Goal: Task Accomplishment & Management: Manage account settings

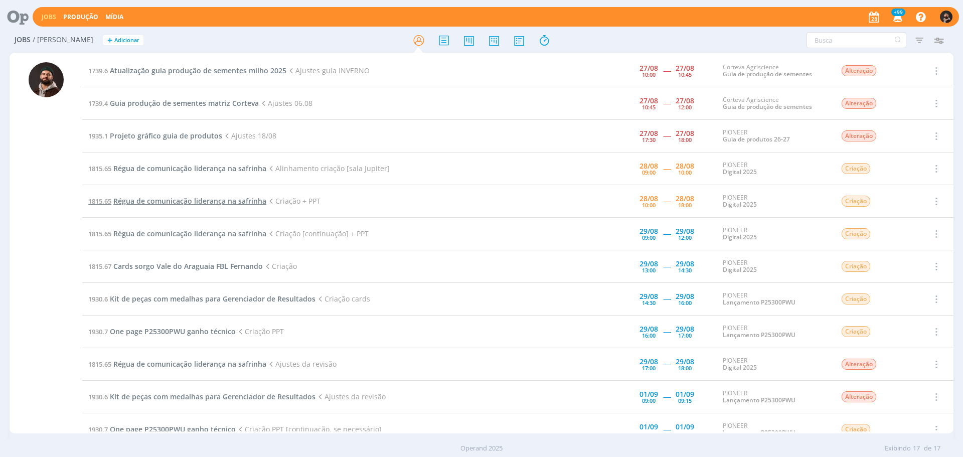
click at [250, 199] on span "Régua de comunicação liderança na safrinha" at bounding box center [189, 201] width 153 height 10
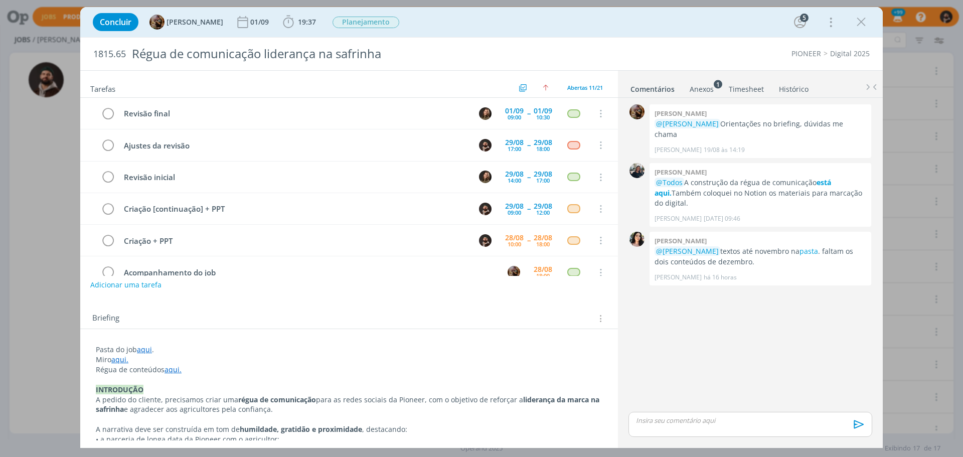
scroll to position [95, 0]
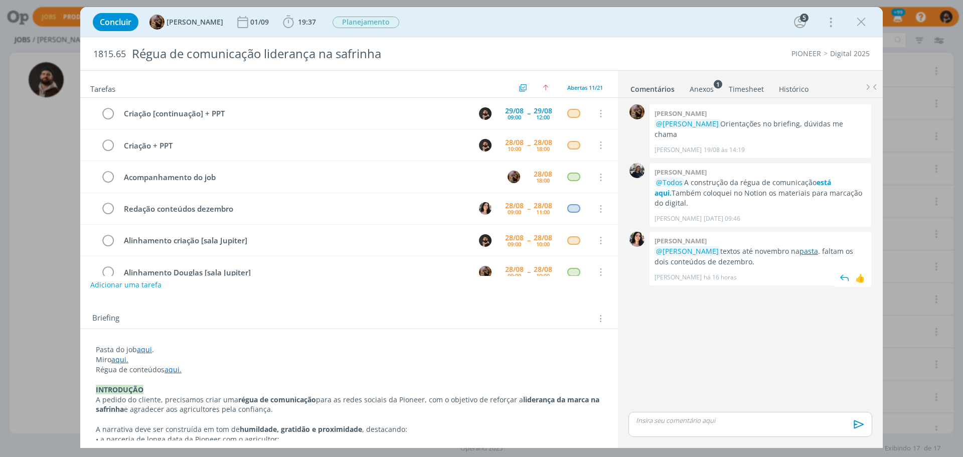
click at [818, 246] on link "pasta" at bounding box center [809, 251] width 19 height 10
click at [303, 19] on b "19:37" at bounding box center [307, 22] width 22 height 7
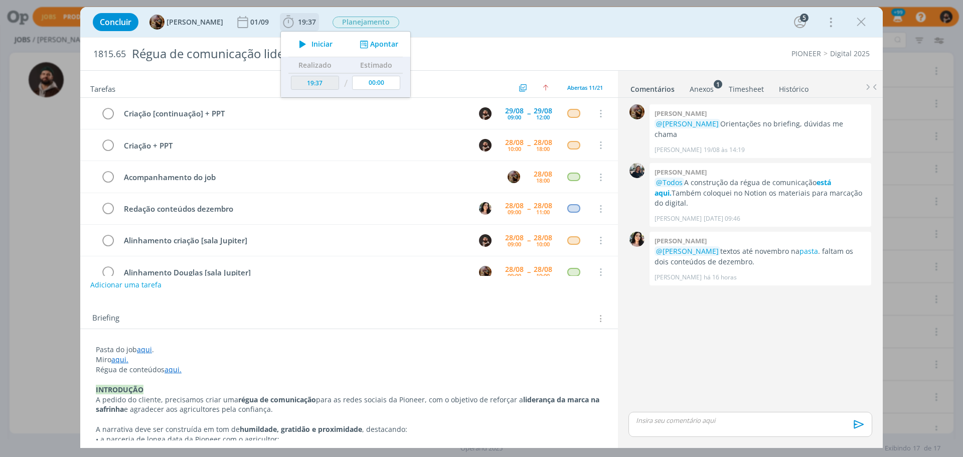
click at [332, 36] on div "Iniciar Apontar" at bounding box center [345, 44] width 129 height 25
click at [321, 41] on span "Iniciar" at bounding box center [321, 44] width 21 height 7
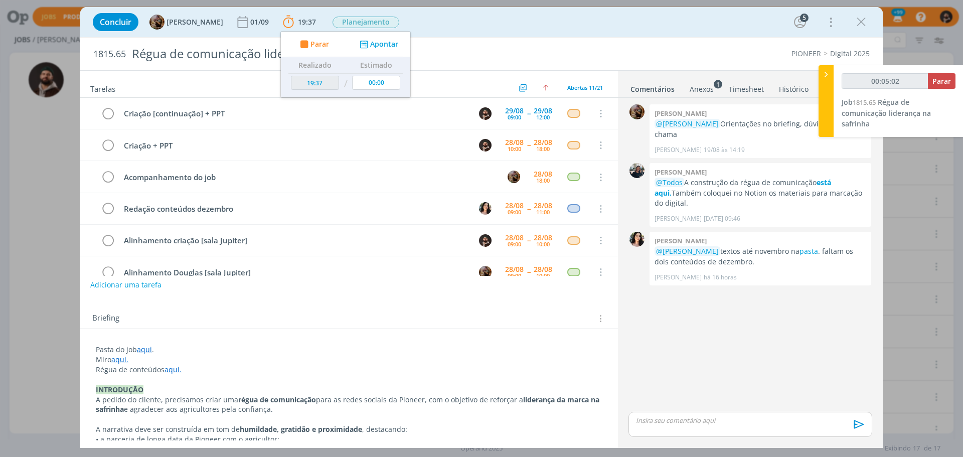
type input "00:06:02"
type input "20:07"
type input "00:10:47"
click at [821, 72] on div at bounding box center [826, 101] width 15 height 72
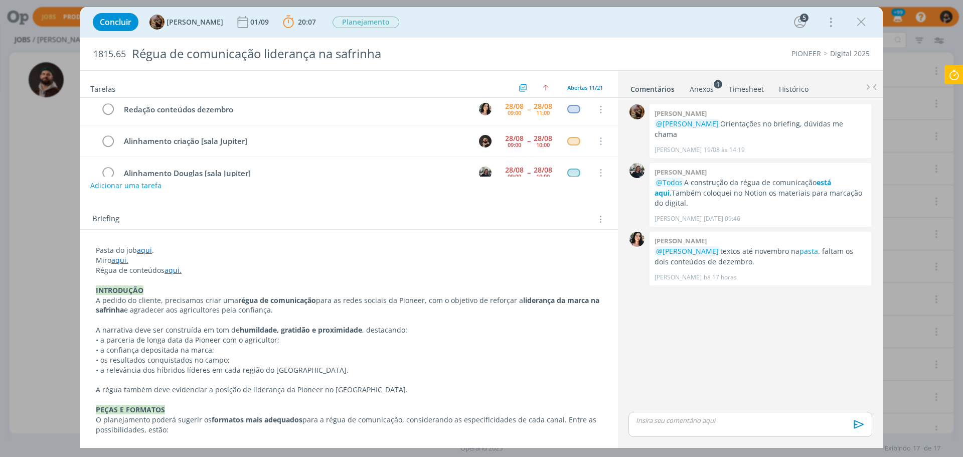
scroll to position [100, 0]
click at [119, 261] on link "aqui." at bounding box center [119, 260] width 17 height 10
click at [164, 279] on link "https://miro.com/app/board/uXjVLeGdqnI=/" at bounding box center [161, 278] width 76 height 13
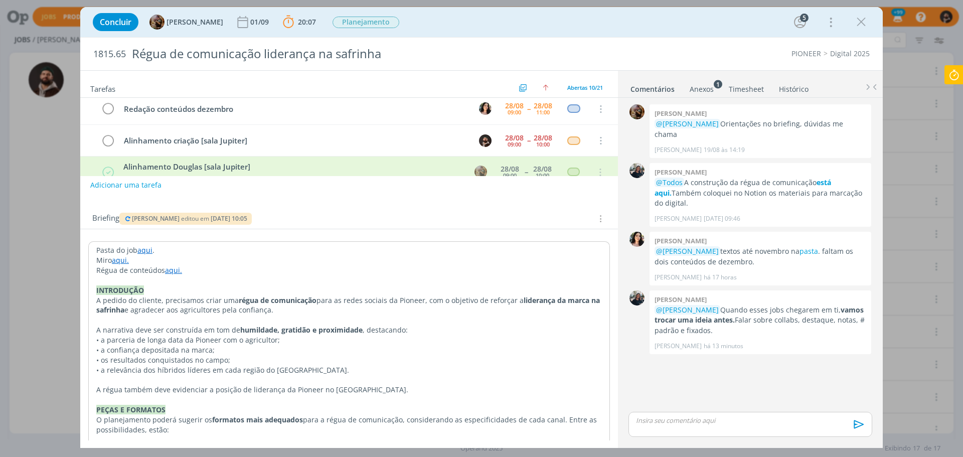
drag, startPoint x: 865, startPoint y: 19, endPoint x: 653, endPoint y: 62, distance: 216.5
click at [865, 19] on icon "dialog" at bounding box center [861, 22] width 15 height 15
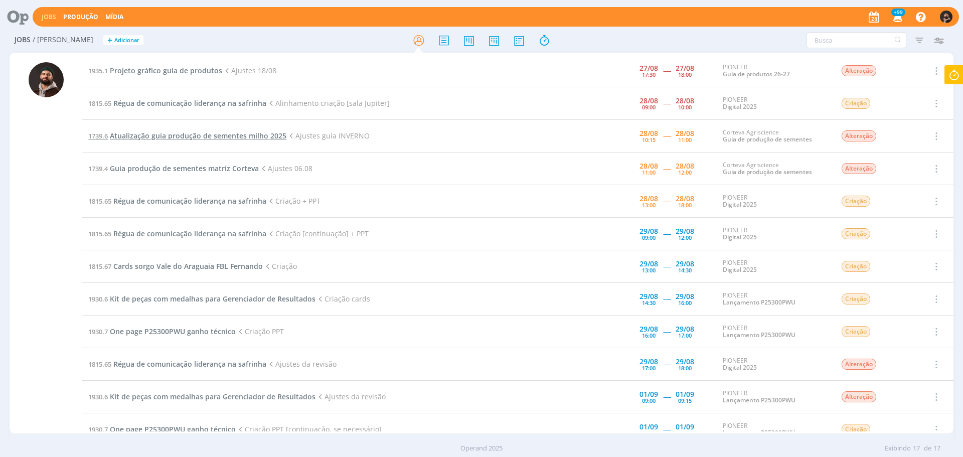
click at [256, 137] on span "Atualização guia produção de sementes milho 2025" at bounding box center [198, 136] width 177 height 10
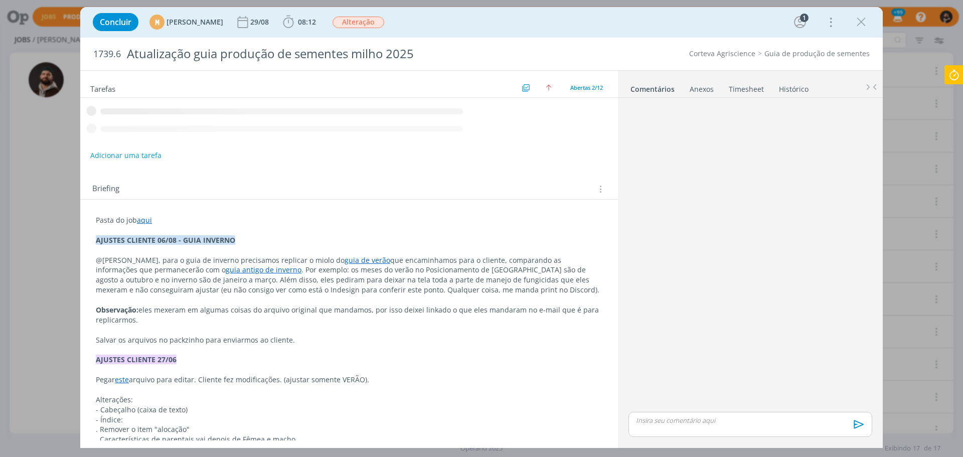
scroll to position [8, 0]
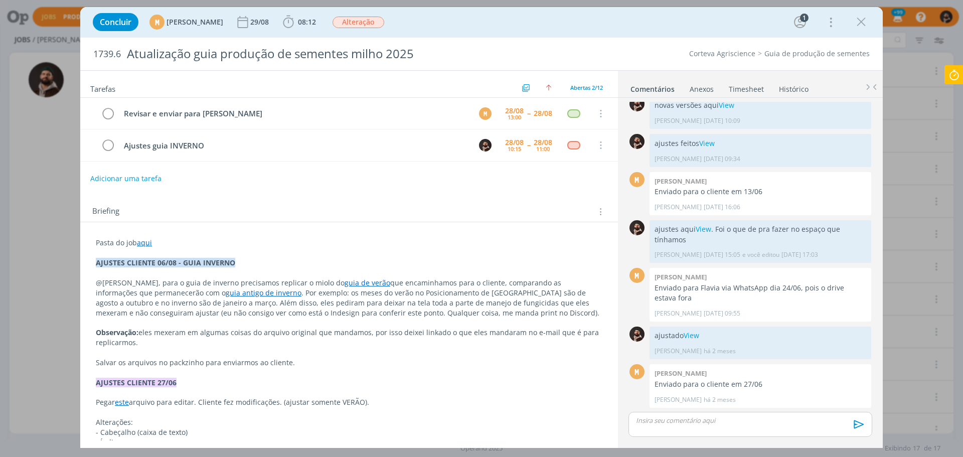
click at [952, 71] on icon at bounding box center [954, 75] width 18 height 20
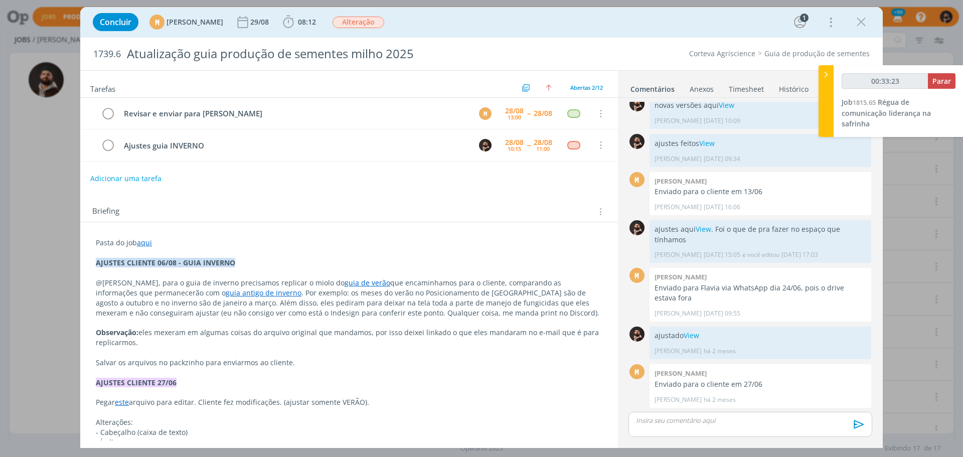
type input "00:33:24"
click at [948, 78] on span "Parar" at bounding box center [941, 81] width 19 height 10
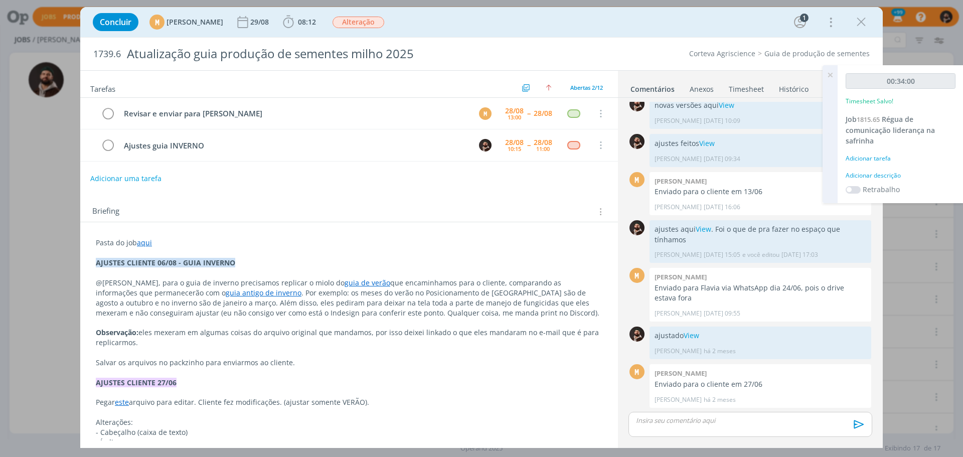
click at [890, 175] on div "Adicionar descrição" at bounding box center [901, 175] width 110 height 9
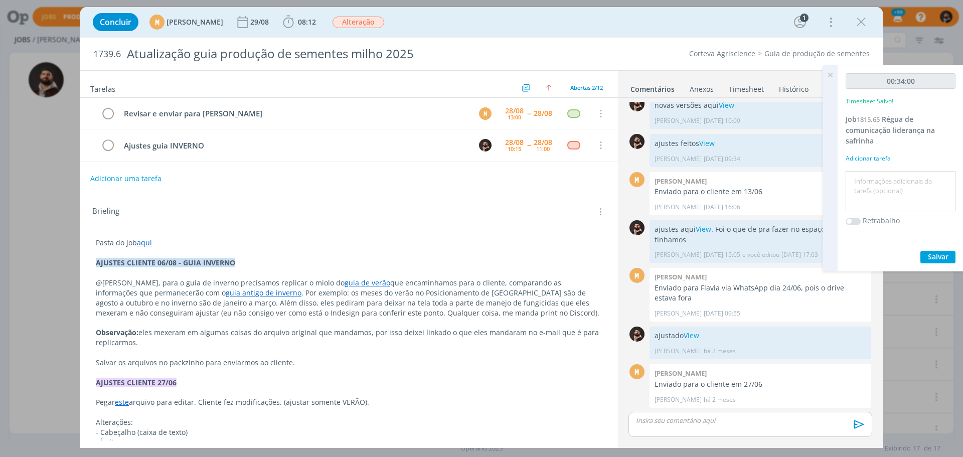
click at [890, 175] on textarea at bounding box center [900, 192] width 105 height 36
click at [863, 180] on textarea "alkinhamento" at bounding box center [900, 192] width 105 height 36
type textarea "alinhamento"
click at [944, 256] on span "Salvar" at bounding box center [938, 257] width 21 height 10
click at [906, 130] on span "Régua de comunicação liderança na safrinha" at bounding box center [890, 129] width 89 height 31
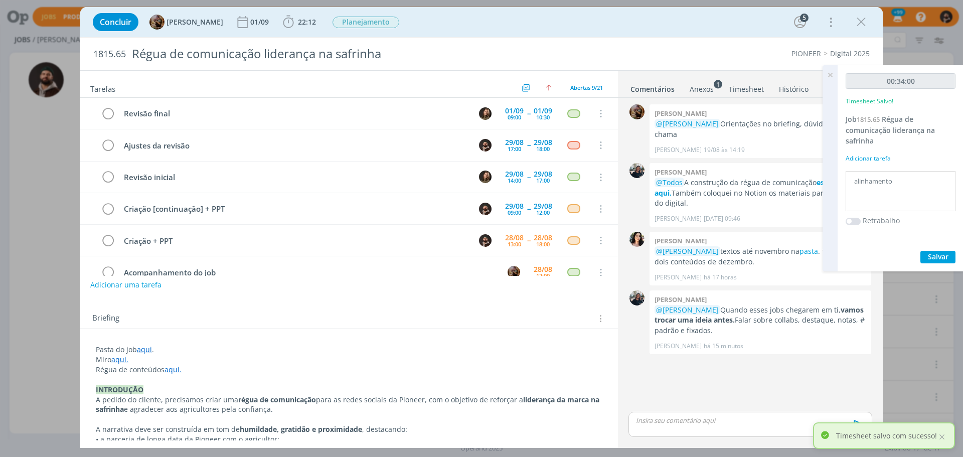
click at [830, 73] on icon at bounding box center [830, 75] width 18 height 20
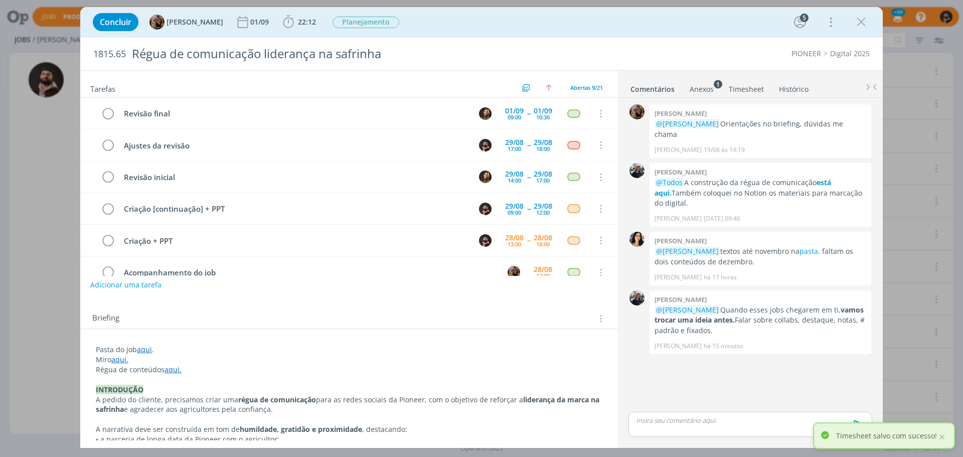
click at [763, 90] on li "Timesheet" at bounding box center [753, 87] width 50 height 15
click at [746, 90] on link "Timesheet" at bounding box center [746, 87] width 36 height 15
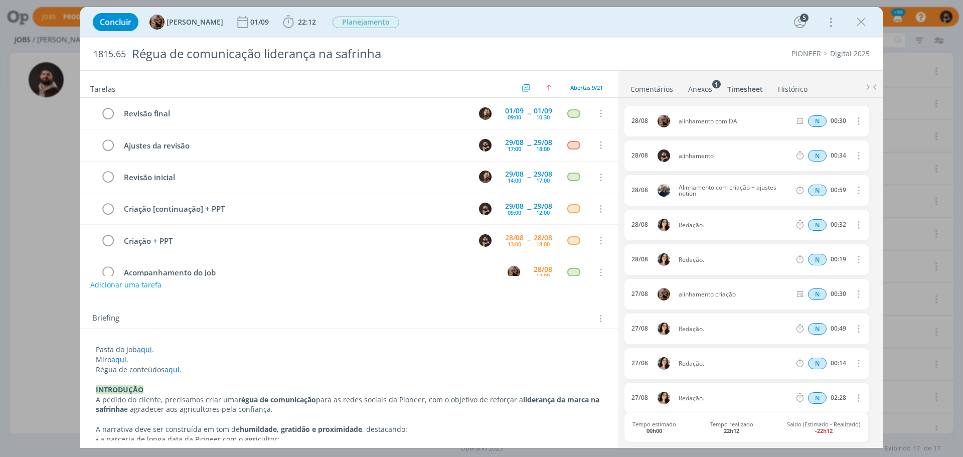
drag, startPoint x: 864, startPoint y: 21, endPoint x: 856, endPoint y: 21, distance: 7.5
click at [863, 21] on icon "dialog" at bounding box center [861, 22] width 15 height 15
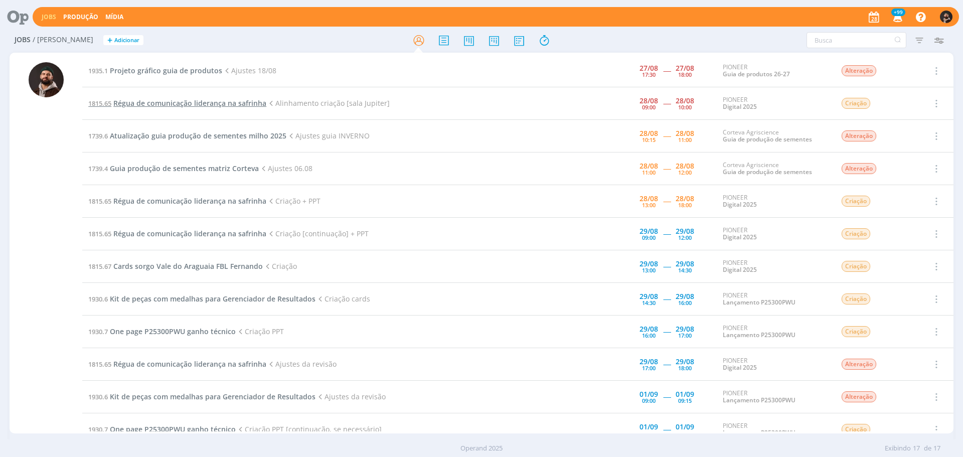
click at [233, 101] on span "Régua de comunicação liderança na safrinha" at bounding box center [189, 103] width 153 height 10
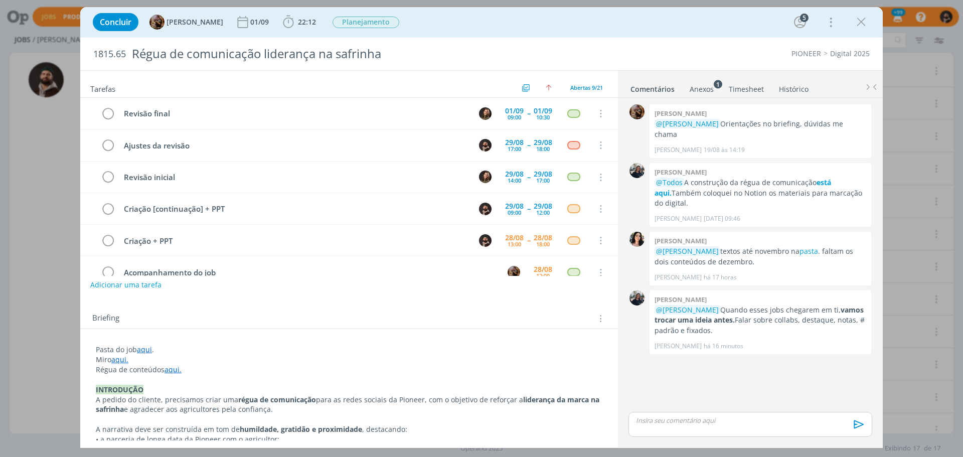
scroll to position [116, 0]
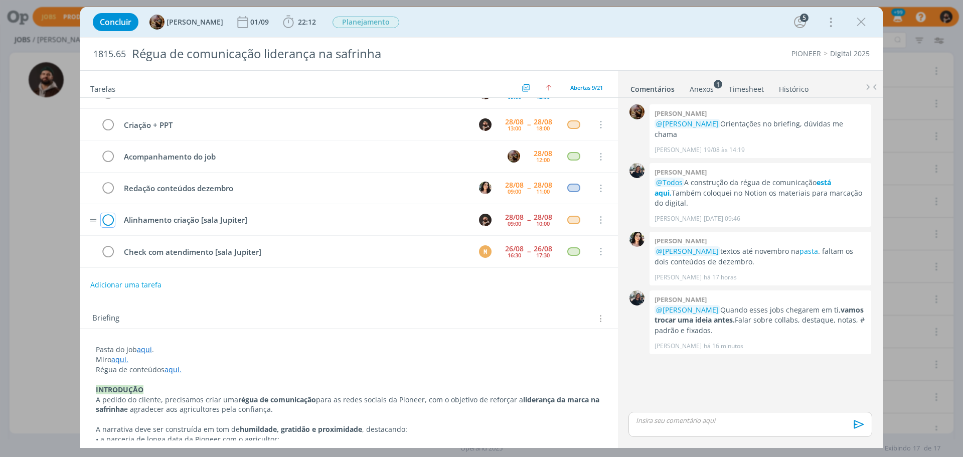
click at [107, 220] on icon "dialog" at bounding box center [108, 220] width 14 height 15
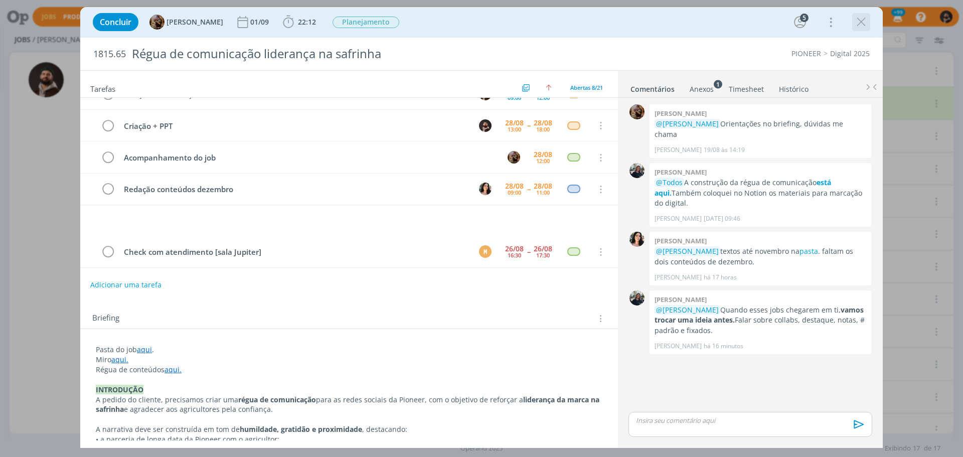
scroll to position [84, 0]
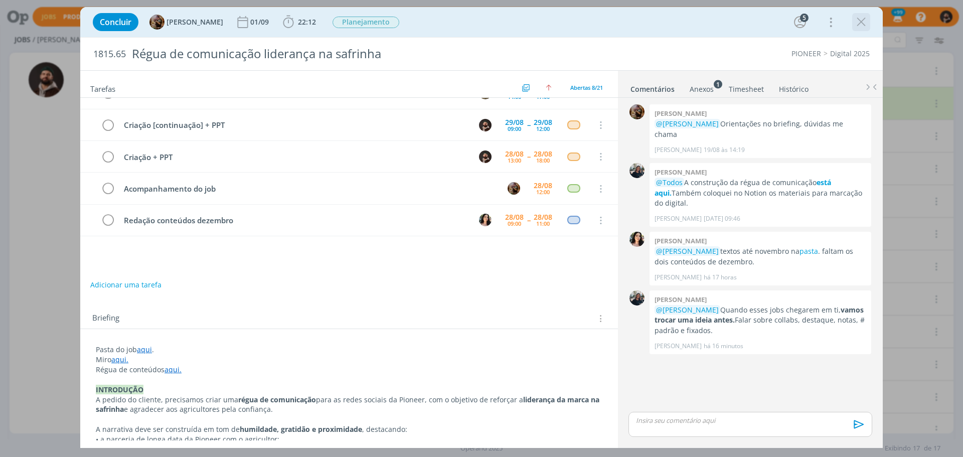
click at [860, 17] on icon "dialog" at bounding box center [861, 22] width 15 height 15
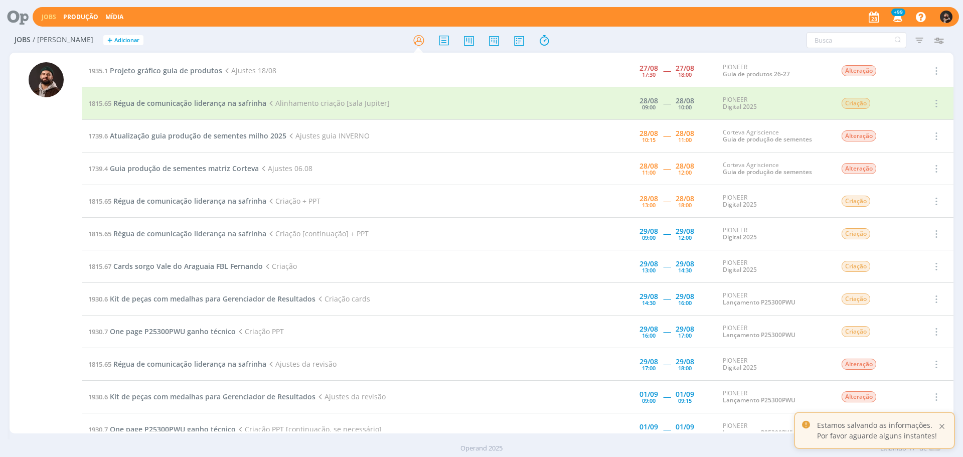
click at [945, 425] on div at bounding box center [941, 426] width 9 height 9
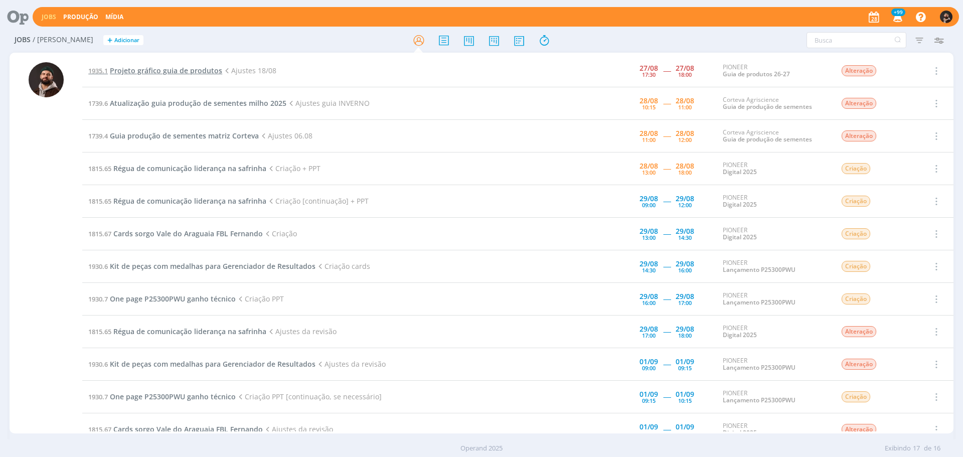
click at [192, 68] on span "Projeto gráfico guia de produtos" at bounding box center [166, 71] width 112 height 10
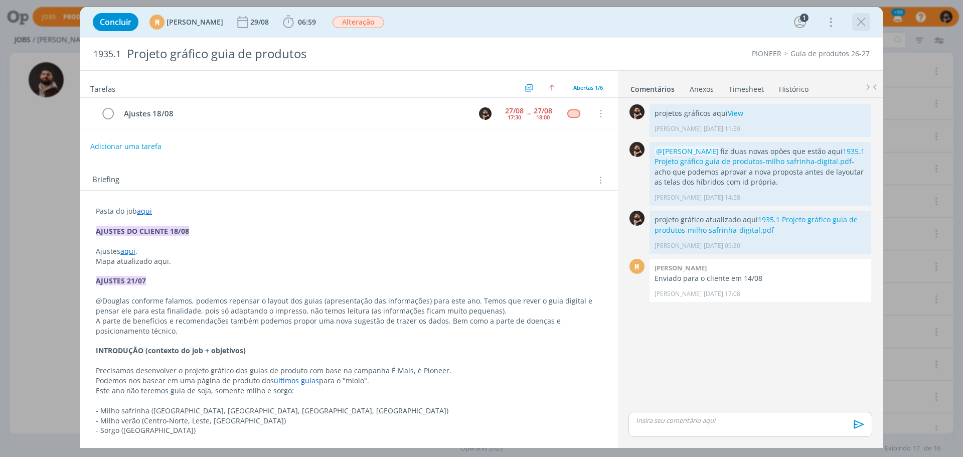
click at [861, 20] on icon "dialog" at bounding box center [861, 22] width 15 height 15
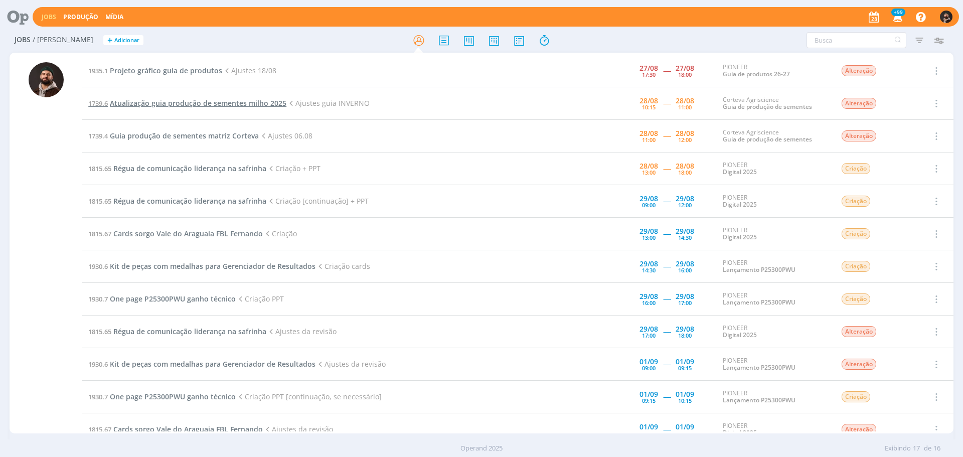
click at [221, 102] on span "Atualização guia produção de sementes milho 2025" at bounding box center [198, 103] width 177 height 10
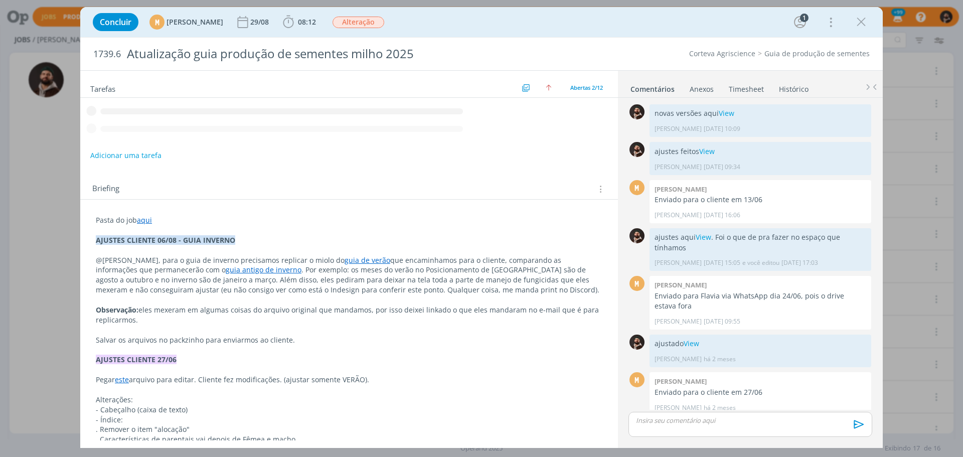
scroll to position [8, 0]
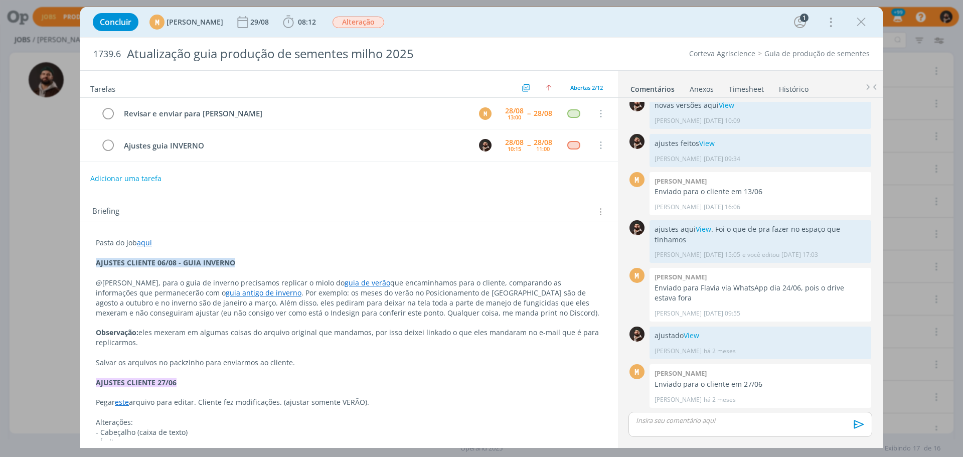
click at [345, 283] on link "guia de verão" at bounding box center [368, 283] width 46 height 10
click at [334, 299] on link "[URL][DOMAIN_NAME]" at bounding box center [302, 301] width 76 height 13
click at [492, 279] on p "@[PERSON_NAME], para o guia de inverno precisamos replicar o miolo do guia de v…" at bounding box center [349, 298] width 506 height 40
drag, startPoint x: 279, startPoint y: 293, endPoint x: 465, endPoint y: 297, distance: 186.1
click at [465, 297] on p "@[PERSON_NAME], para o guia de inverno precisamos replicar o miolo do guia de v…" at bounding box center [349, 298] width 507 height 40
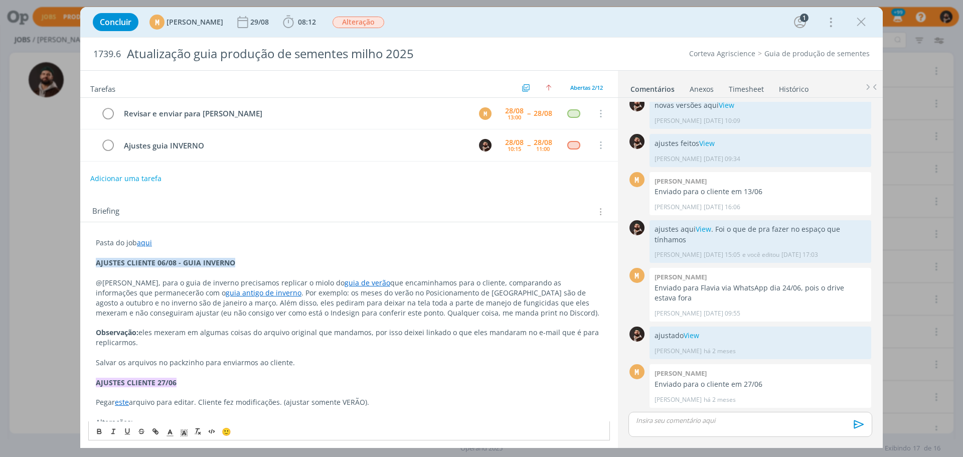
click at [432, 303] on p "@[PERSON_NAME], para o guia de inverno precisamos replicar o miolo do guia de v…" at bounding box center [349, 298] width 507 height 40
drag, startPoint x: 453, startPoint y: 292, endPoint x: 534, endPoint y: 306, distance: 81.5
click at [534, 306] on p "@[PERSON_NAME], para o guia de inverno precisamos replicar o miolo do guia de v…" at bounding box center [349, 298] width 507 height 40
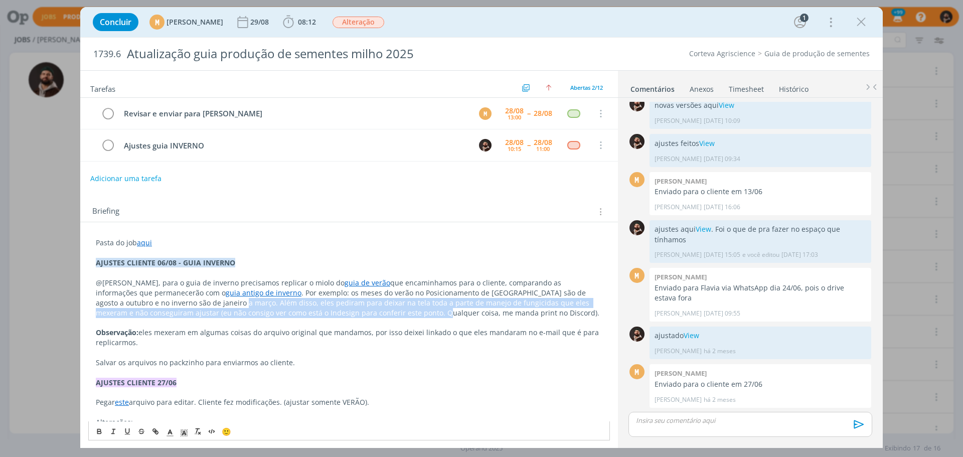
drag, startPoint x: 159, startPoint y: 302, endPoint x: 338, endPoint y: 313, distance: 178.9
click at [338, 313] on p "@[PERSON_NAME], para o guia de inverno precisamos replicar o miolo do guia de v…" at bounding box center [349, 298] width 507 height 40
click at [338, 314] on p "@[PERSON_NAME], para o guia de inverno precisamos replicar o miolo do guia de v…" at bounding box center [349, 298] width 507 height 40
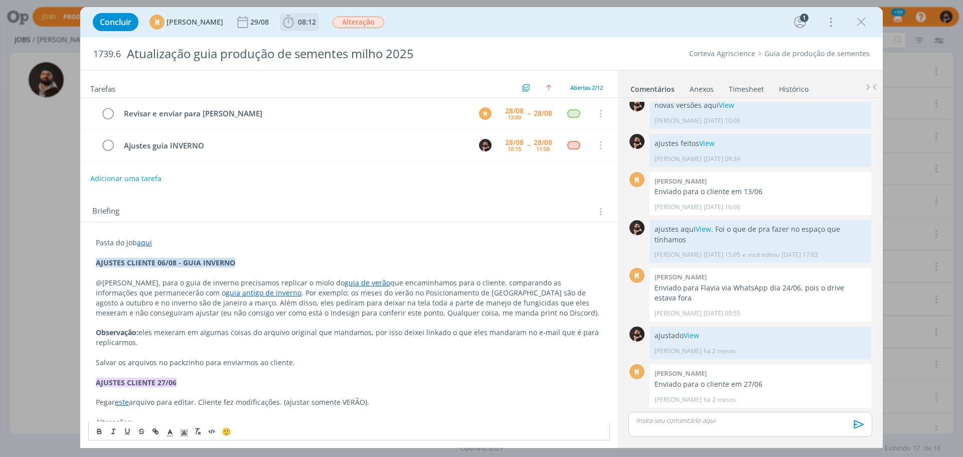
click at [316, 26] on span "08:12" at bounding box center [307, 22] width 18 height 10
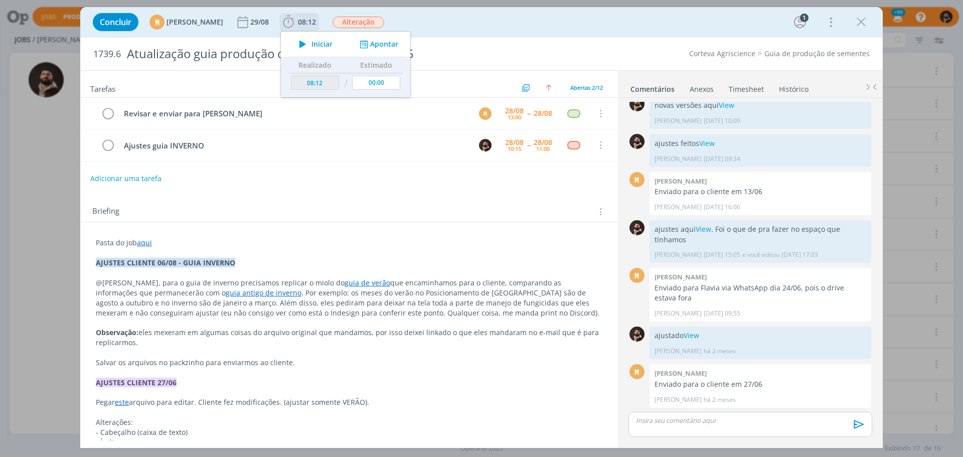
click at [333, 45] on span "Iniciar" at bounding box center [321, 44] width 21 height 7
click at [332, 304] on p "@[PERSON_NAME], para o guia de inverno precisamos replicar o miolo do guia de v…" at bounding box center [349, 298] width 507 height 40
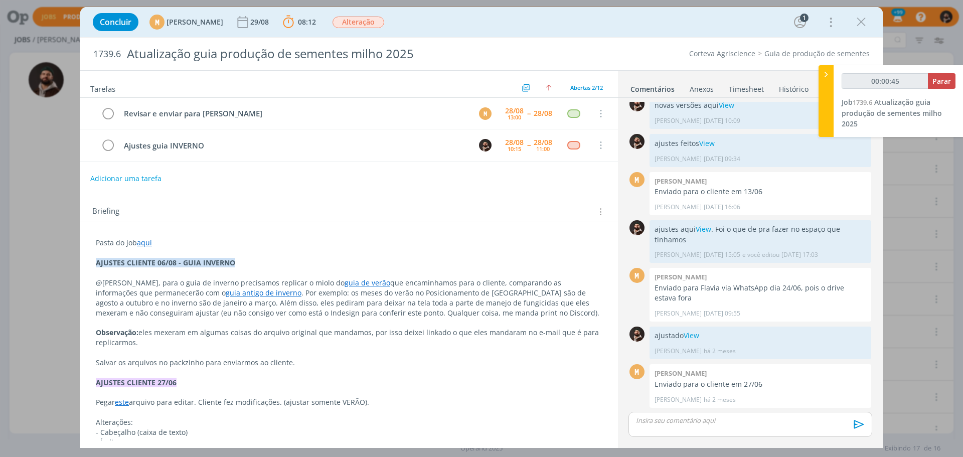
click at [226, 292] on link "guia antigo de inverno" at bounding box center [264, 293] width 76 height 10
click at [201, 309] on link "[URL][DOMAIN_NAME]" at bounding box center [163, 311] width 76 height 13
click at [257, 279] on p "@[PERSON_NAME], para o guia de inverno precisamos replicar o miolo do guia de v…" at bounding box center [349, 298] width 507 height 40
click at [345, 280] on link "guia de verão" at bounding box center [368, 283] width 46 height 10
click at [338, 301] on link "[URL][DOMAIN_NAME]" at bounding box center [302, 301] width 76 height 13
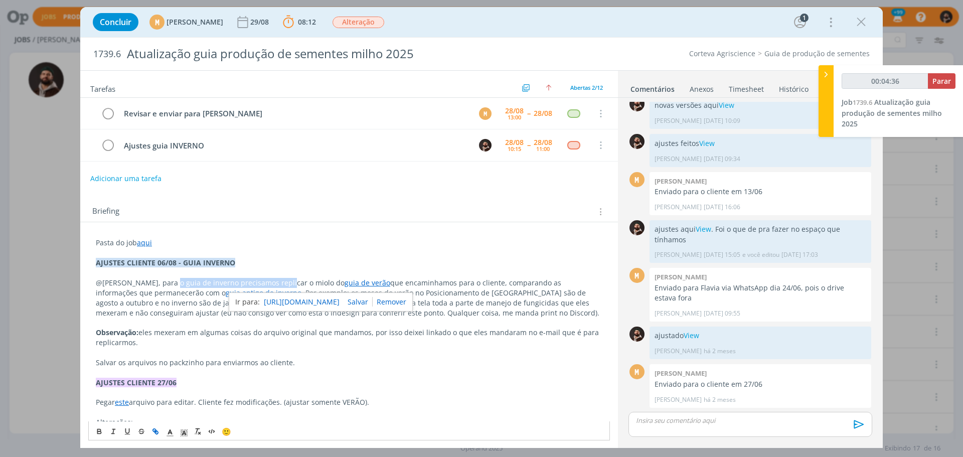
drag, startPoint x: 185, startPoint y: 282, endPoint x: 280, endPoint y: 284, distance: 95.8
click at [280, 284] on p "@[PERSON_NAME], para o guia de inverno precisamos replicar o miolo do guia de v…" at bounding box center [349, 298] width 507 height 40
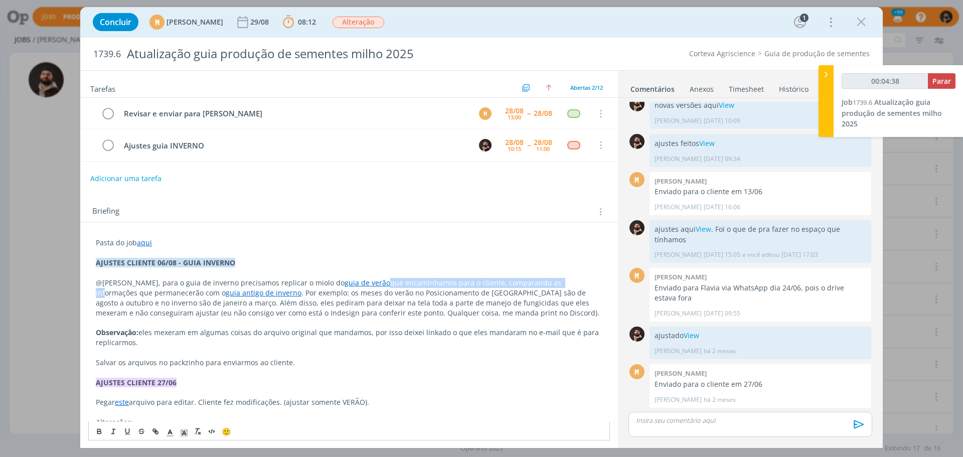
drag, startPoint x: 355, startPoint y: 281, endPoint x: 528, endPoint y: 279, distance: 173.1
click at [528, 279] on p "@[PERSON_NAME], para o guia de inverno precisamos replicar o miolo do guia de v…" at bounding box center [349, 298] width 507 height 40
drag, startPoint x: 495, startPoint y: 302, endPoint x: 584, endPoint y: 302, distance: 89.3
click at [584, 302] on p "@[PERSON_NAME], para o guia de inverno precisamos replicar o miolo do guia de v…" at bounding box center [349, 298] width 507 height 40
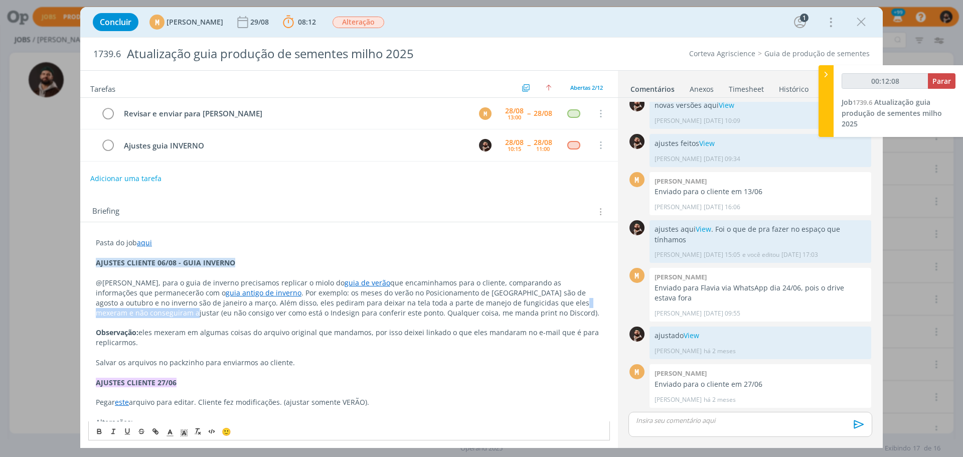
click at [585, 302] on p "@[PERSON_NAME], para o guia de inverno precisamos replicar o miolo do guia de v…" at bounding box center [349, 298] width 507 height 40
drag, startPoint x: 301, startPoint y: 312, endPoint x: 488, endPoint y: 316, distance: 186.6
click at [488, 316] on p "@[PERSON_NAME], para o guia de inverno precisamos replicar o miolo do guia de v…" at bounding box center [349, 298] width 507 height 40
click at [489, 315] on p "@[PERSON_NAME], para o guia de inverno precisamos replicar o miolo do guia de v…" at bounding box center [349, 298] width 507 height 40
drag, startPoint x: 296, startPoint y: 301, endPoint x: 434, endPoint y: 303, distance: 137.5
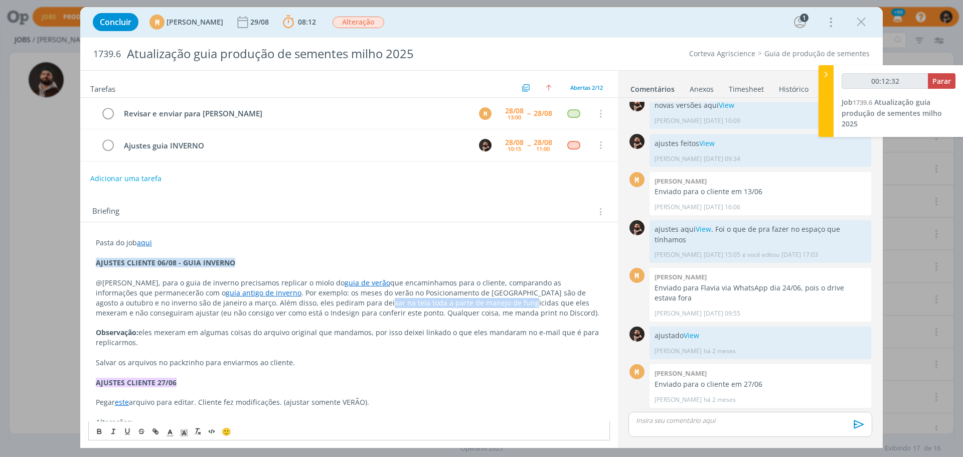
click at [434, 303] on p "@[PERSON_NAME], para o guia de inverno precisamos replicar o miolo do guia de v…" at bounding box center [349, 298] width 507 height 40
click at [285, 302] on p "@[PERSON_NAME], para o guia de inverno precisamos replicar o miolo do guia de v…" at bounding box center [349, 298] width 507 height 40
drag, startPoint x: 162, startPoint y: 302, endPoint x: 352, endPoint y: 305, distance: 190.1
click at [352, 305] on p "@[PERSON_NAME], para o guia de inverno precisamos replicar o miolo do guia de v…" at bounding box center [349, 298] width 507 height 40
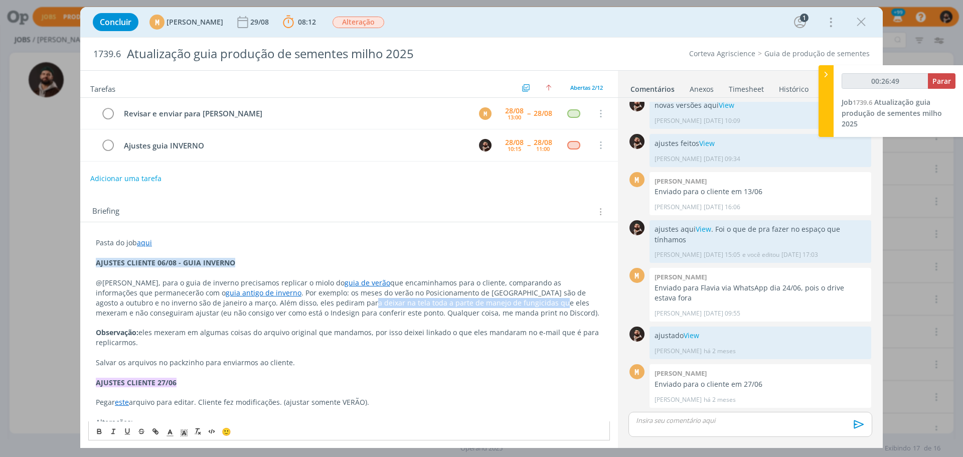
drag, startPoint x: 280, startPoint y: 303, endPoint x: 468, endPoint y: 301, distance: 187.6
click at [468, 301] on p "@[PERSON_NAME], para o guia de inverno precisamos replicar o miolo do guia de v…" at bounding box center [349, 298] width 507 height 40
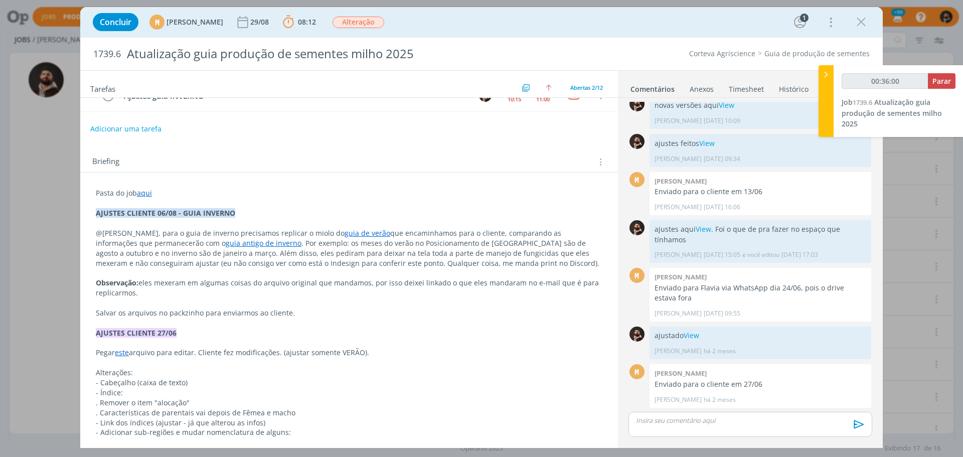
scroll to position [50, 0]
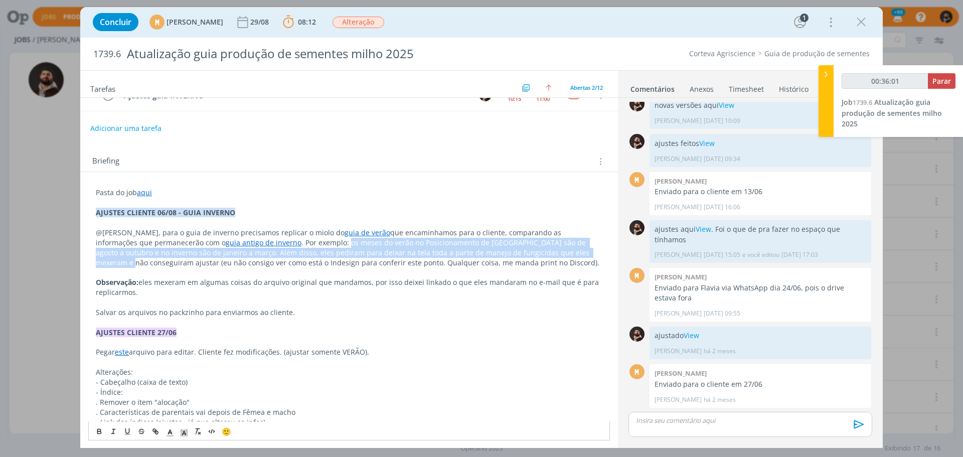
drag, startPoint x: 278, startPoint y: 242, endPoint x: 534, endPoint y: 252, distance: 256.5
click at [534, 252] on p "@[PERSON_NAME], para o guia de inverno precisamos replicar o miolo do guia de v…" at bounding box center [349, 248] width 507 height 40
click at [534, 255] on p "@[PERSON_NAME], para o guia de inverno precisamos replicar o miolo do guia de v…" at bounding box center [349, 248] width 507 height 40
click at [300, 245] on p "@[PERSON_NAME], para o guia de inverno precisamos replicar o miolo do guia de v…" at bounding box center [349, 248] width 507 height 40
drag, startPoint x: 156, startPoint y: 252, endPoint x: 444, endPoint y: 252, distance: 287.4
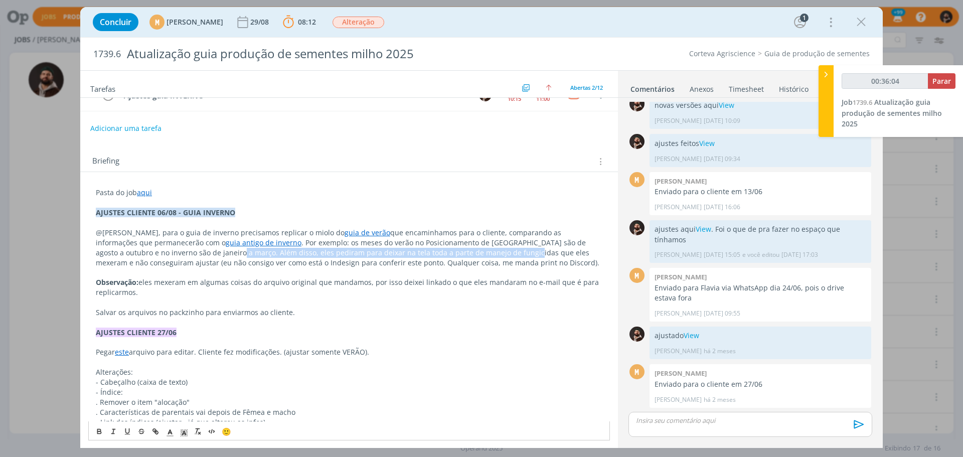
click at [444, 252] on p "@[PERSON_NAME], para o guia de inverno precisamos replicar o miolo do guia de v…" at bounding box center [349, 248] width 507 height 40
drag, startPoint x: 247, startPoint y: 253, endPoint x: 578, endPoint y: 253, distance: 331.1
click at [578, 254] on p "@[PERSON_NAME], para o guia de inverno precisamos replicar o miolo do guia de v…" at bounding box center [349, 248] width 507 height 40
click at [578, 252] on p "@[PERSON_NAME], para o guia de inverno precisamos replicar o miolo do guia de v…" at bounding box center [349, 248] width 507 height 40
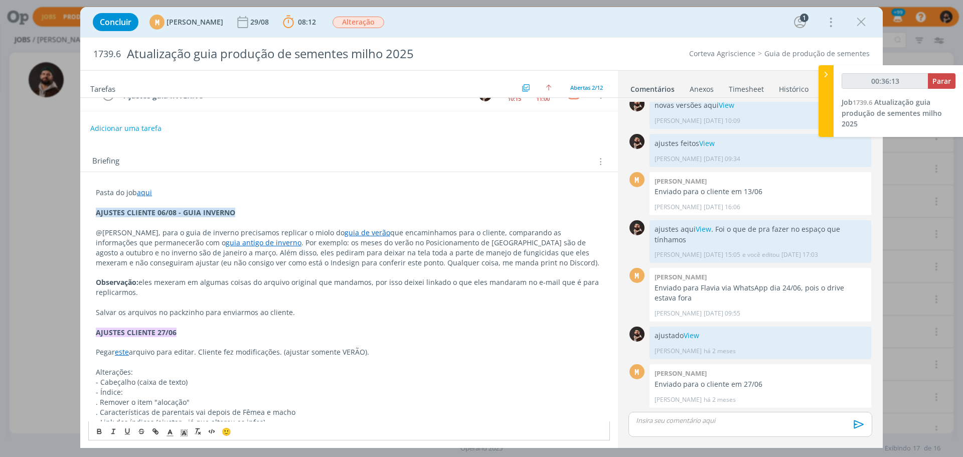
click at [580, 253] on p "@[PERSON_NAME], para o guia de inverno precisamos replicar o miolo do guia de v…" at bounding box center [349, 248] width 507 height 40
drag, startPoint x: 583, startPoint y: 254, endPoint x: 594, endPoint y: 267, distance: 17.5
click at [536, 249] on p "@[PERSON_NAME], para o guia de inverno precisamos replicar o miolo do guia de v…" at bounding box center [349, 248] width 507 height 40
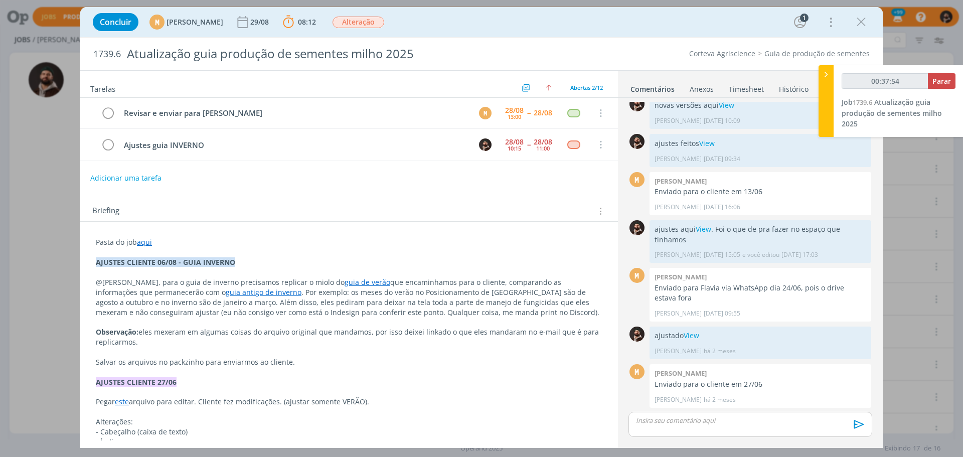
scroll to position [0, 0]
type input "00:37:57"
click at [824, 69] on icon at bounding box center [826, 74] width 10 height 11
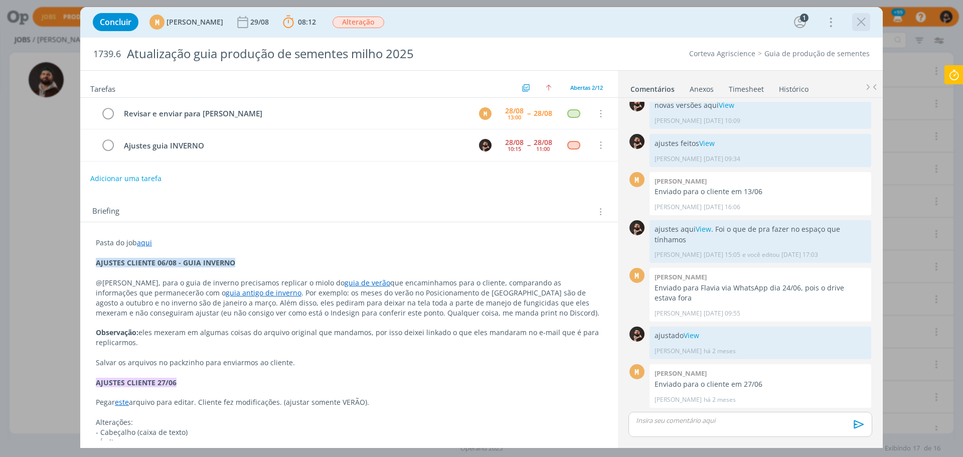
click at [859, 19] on icon "dialog" at bounding box center [861, 22] width 15 height 15
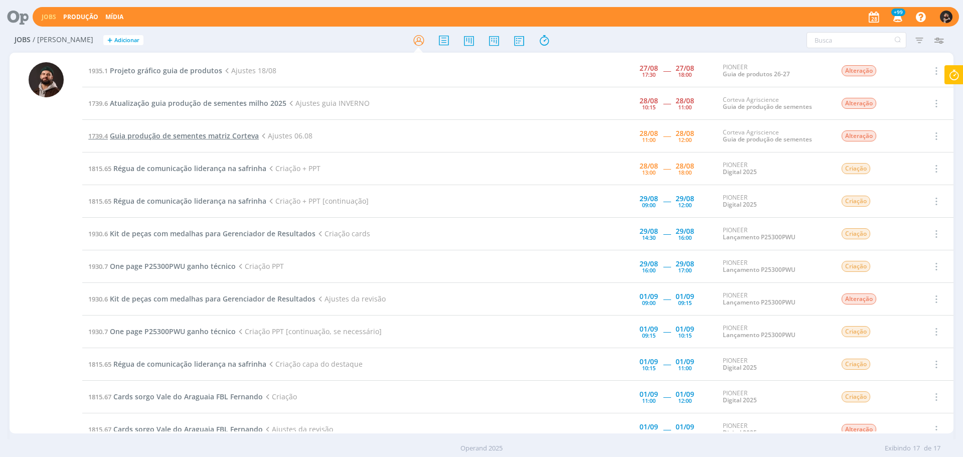
click at [231, 135] on span "Guia produção de sementes matriz Corteva" at bounding box center [184, 136] width 149 height 10
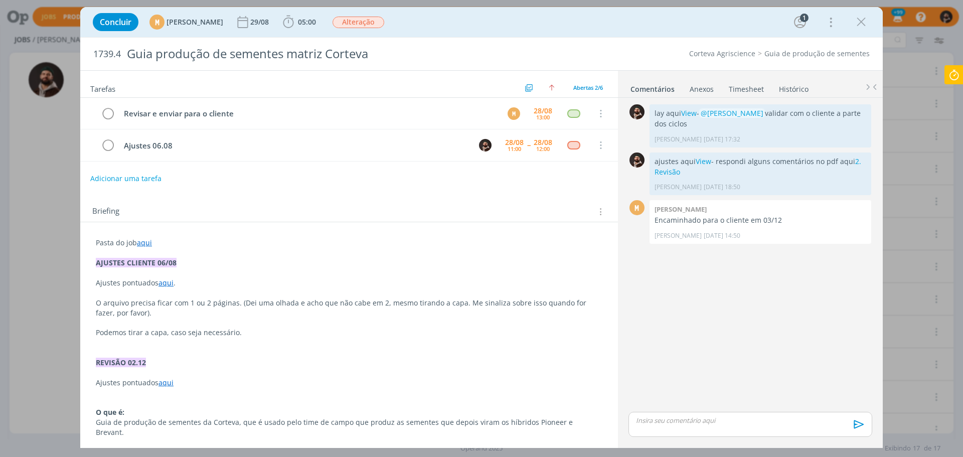
click at [168, 283] on link "aqui" at bounding box center [166, 283] width 15 height 10
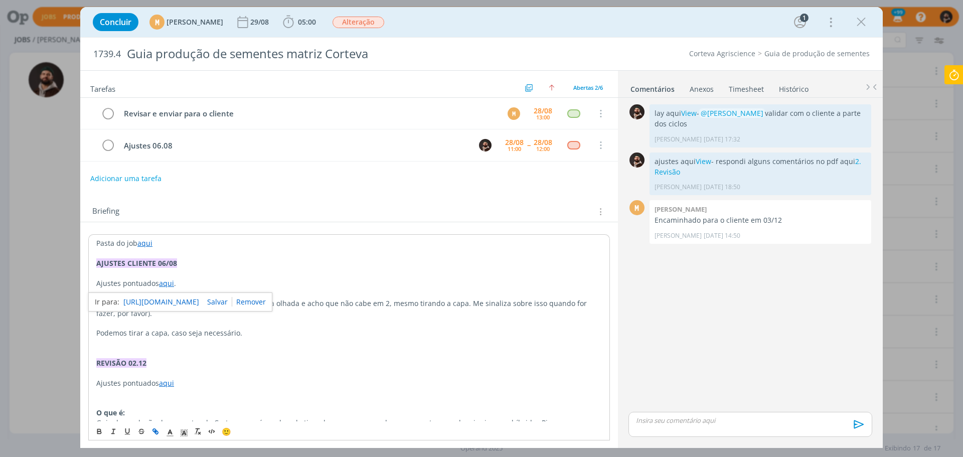
click at [179, 306] on link "[URL][DOMAIN_NAME]" at bounding box center [161, 301] width 76 height 13
click at [955, 73] on icon at bounding box center [954, 75] width 18 height 20
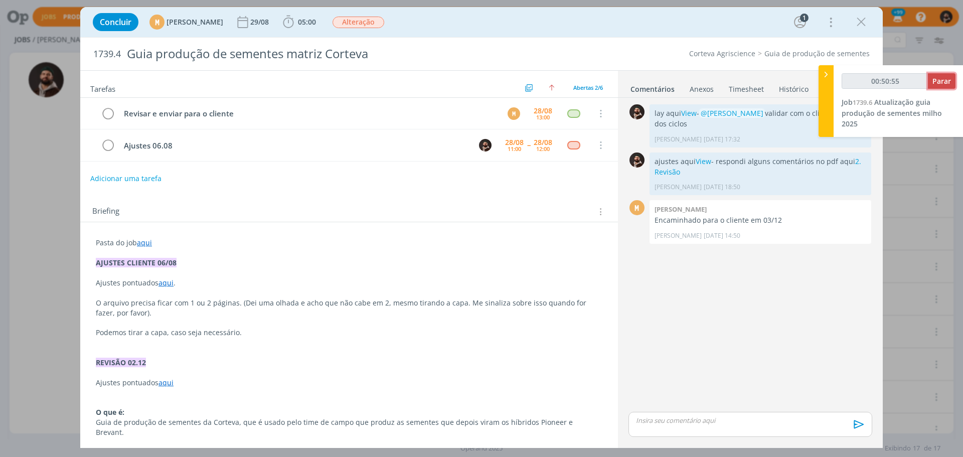
click at [945, 82] on span "Parar" at bounding box center [941, 81] width 19 height 10
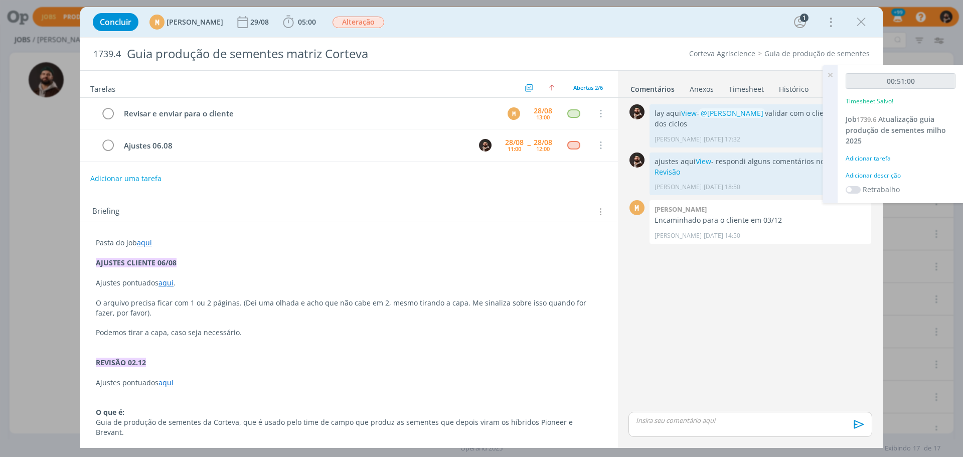
click at [877, 176] on div "Adicionar descrição" at bounding box center [901, 175] width 110 height 9
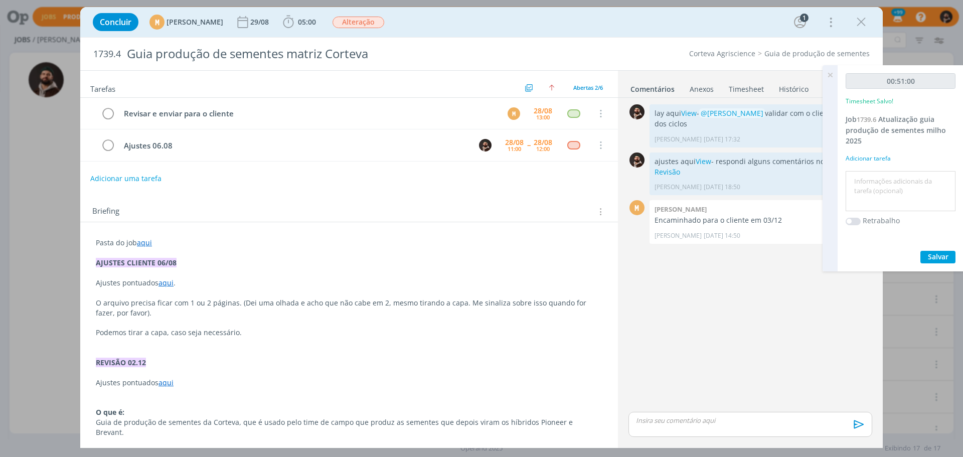
click at [877, 176] on textarea at bounding box center [900, 192] width 105 height 36
type textarea "ajuste"
click at [933, 256] on span "Salvar" at bounding box center [938, 257] width 21 height 10
click at [834, 74] on icon at bounding box center [830, 75] width 18 height 20
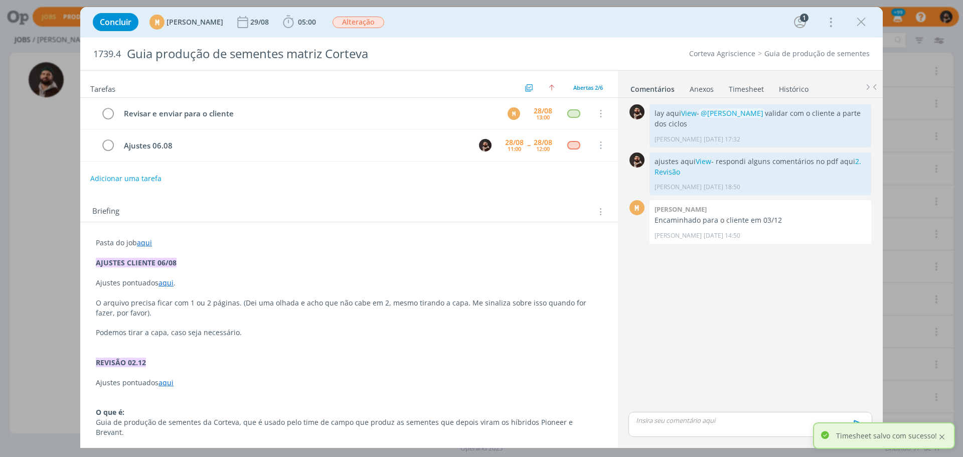
click at [943, 439] on div at bounding box center [941, 436] width 9 height 9
click at [699, 420] on p "dialog" at bounding box center [751, 420] width 228 height 9
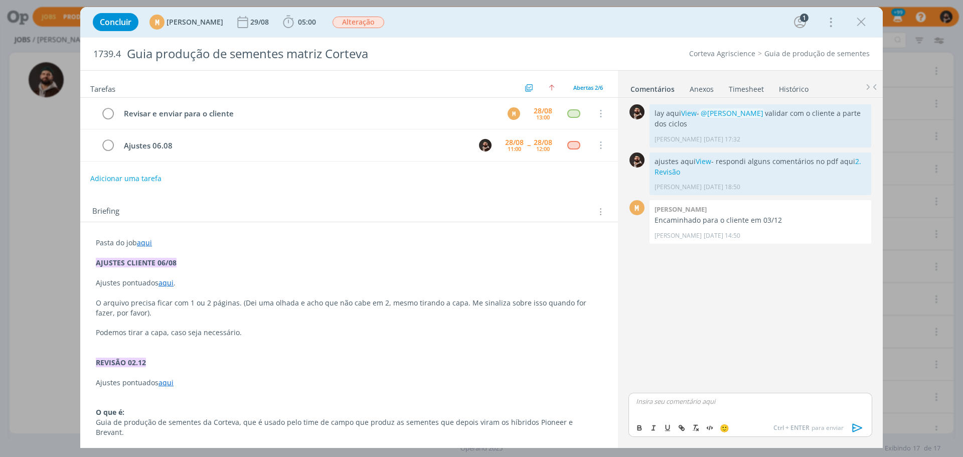
click at [712, 396] on div "dialog" at bounding box center [751, 405] width 244 height 25
click at [863, 19] on icon "dialog" at bounding box center [861, 22] width 15 height 15
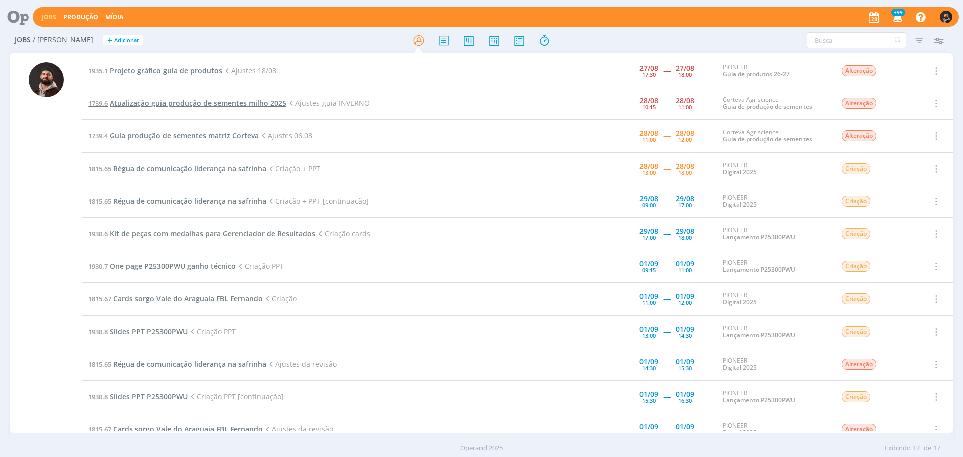
click at [212, 102] on span "Atualização guia produção de sementes milho 2025" at bounding box center [198, 103] width 177 height 10
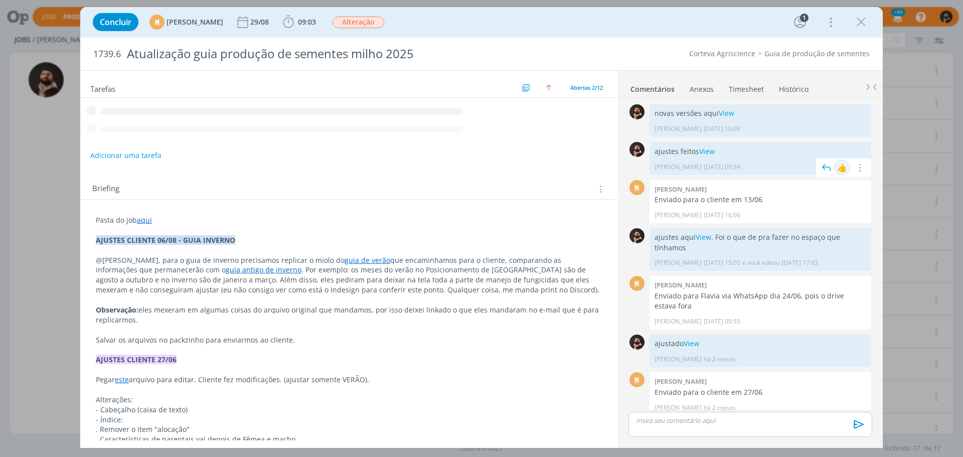
scroll to position [8, 0]
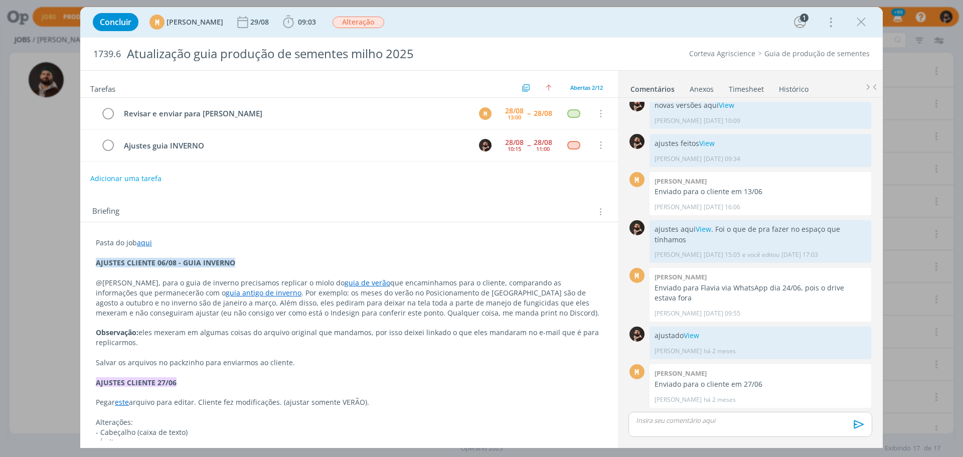
click at [731, 425] on div "dialog" at bounding box center [751, 424] width 244 height 25
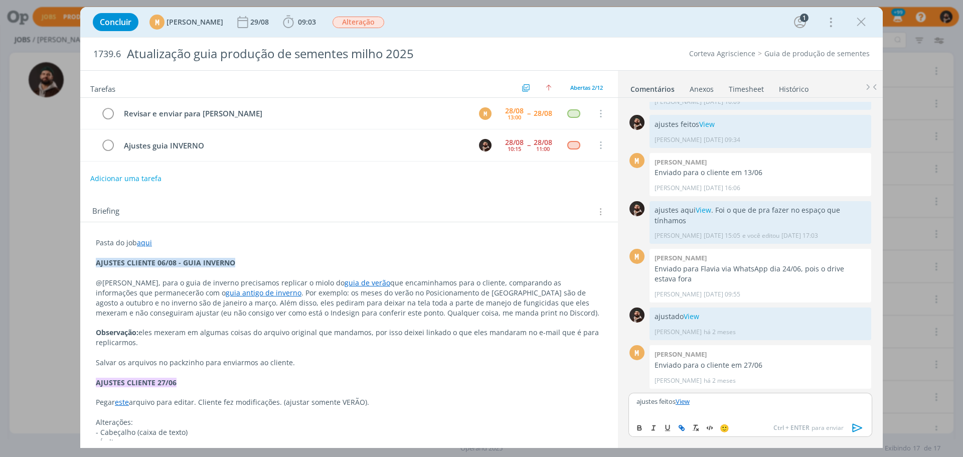
click at [857, 426] on icon "dialog" at bounding box center [857, 427] width 15 height 15
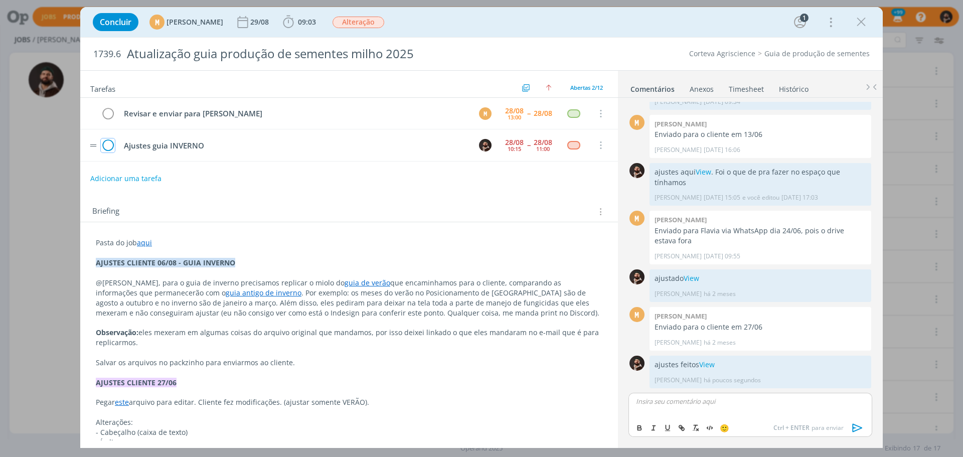
click at [106, 145] on icon "dialog" at bounding box center [108, 145] width 14 height 15
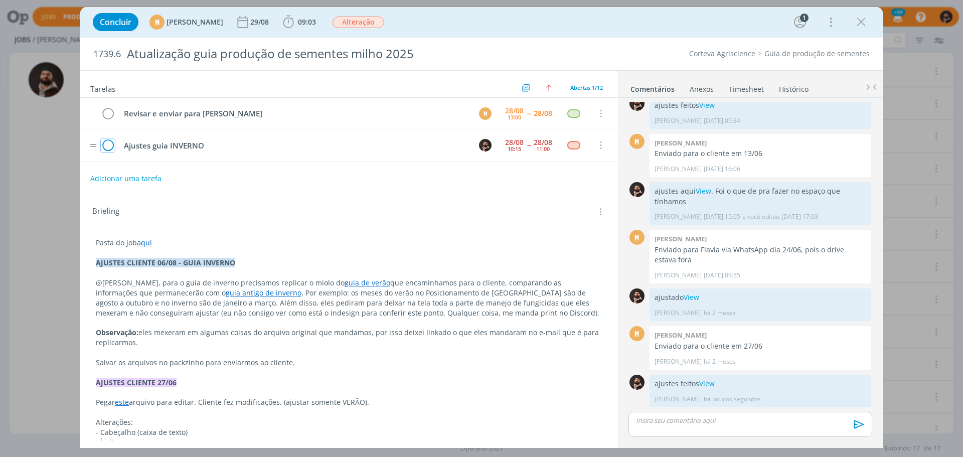
scroll to position [46, 0]
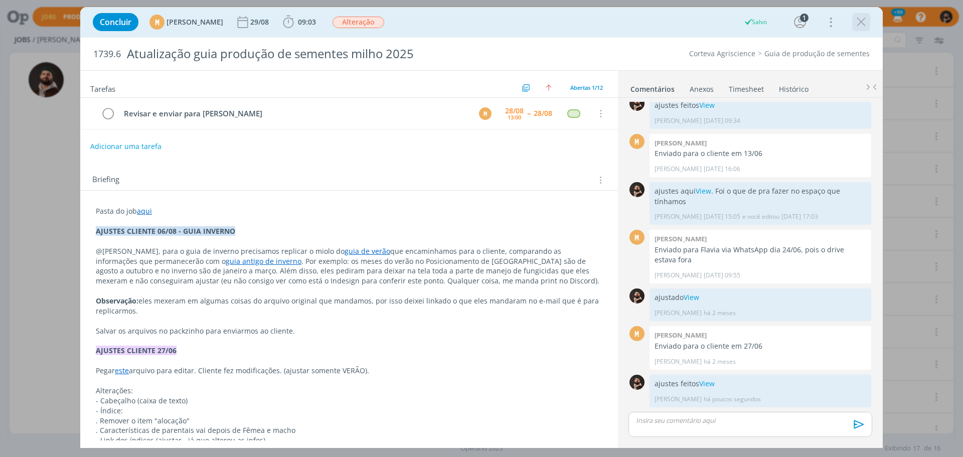
click at [864, 23] on icon "dialog" at bounding box center [861, 22] width 15 height 15
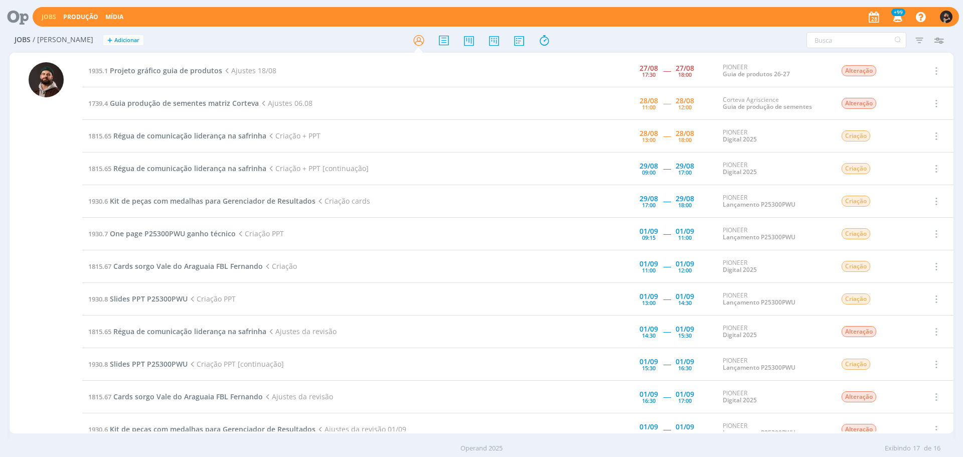
drag, startPoint x: 270, startPoint y: 103, endPoint x: 329, endPoint y: 104, distance: 58.2
click at [329, 104] on td "1739.4 Guia produção de sementes matriz Corteva Ajustes 06.08" at bounding box center [319, 103] width 474 height 33
click at [229, 102] on span "Guia produção de sementes matriz Corteva" at bounding box center [184, 103] width 149 height 10
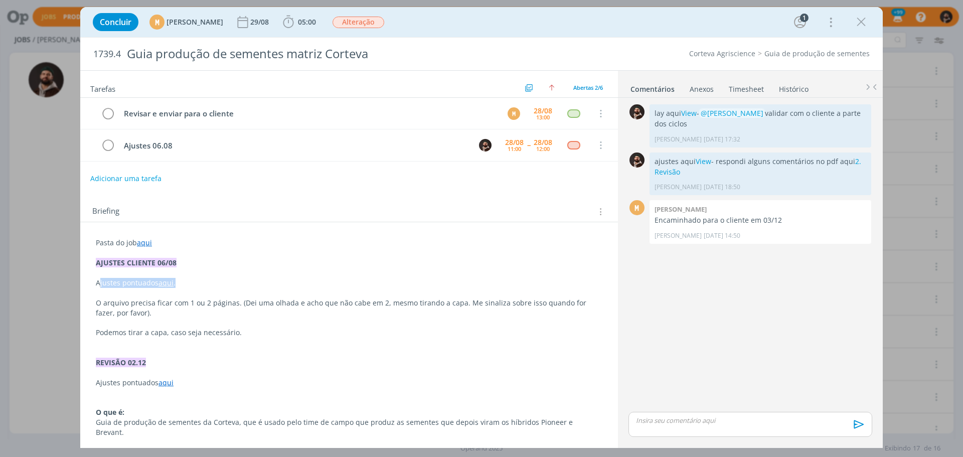
drag, startPoint x: 99, startPoint y: 281, endPoint x: 213, endPoint y: 281, distance: 114.4
click at [213, 281] on p "Ajustes pontuados aqui ." at bounding box center [349, 283] width 507 height 10
click at [166, 283] on link "aqui" at bounding box center [166, 283] width 15 height 10
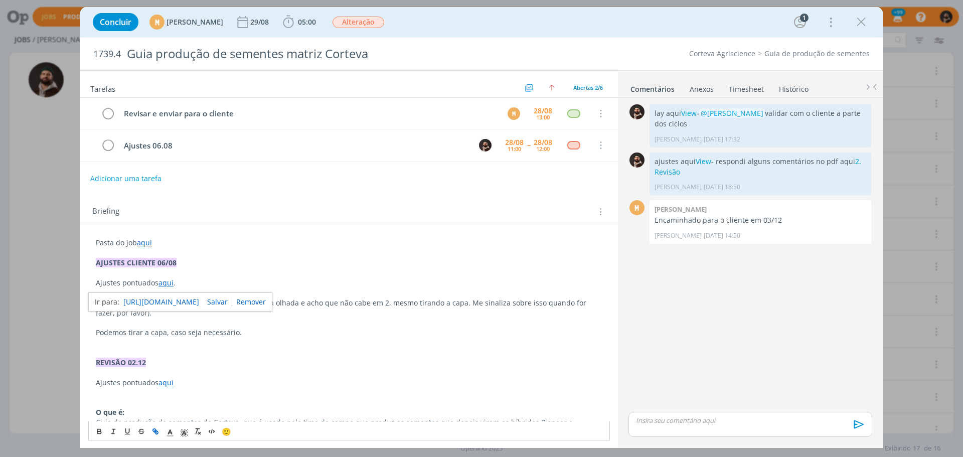
click at [193, 305] on link "[URL][DOMAIN_NAME]" at bounding box center [161, 301] width 76 height 13
